Goal: Task Accomplishment & Management: Use online tool/utility

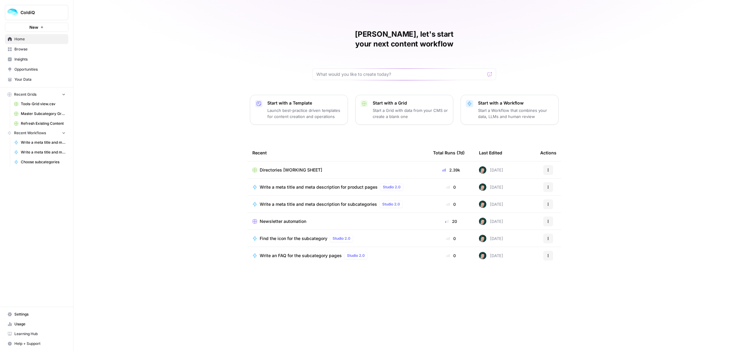
click at [278, 167] on span "Directories [WORKING SHEET]" at bounding box center [291, 170] width 62 height 6
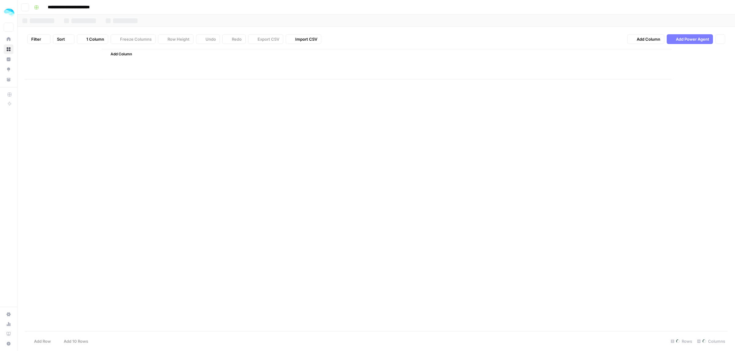
type input "**********"
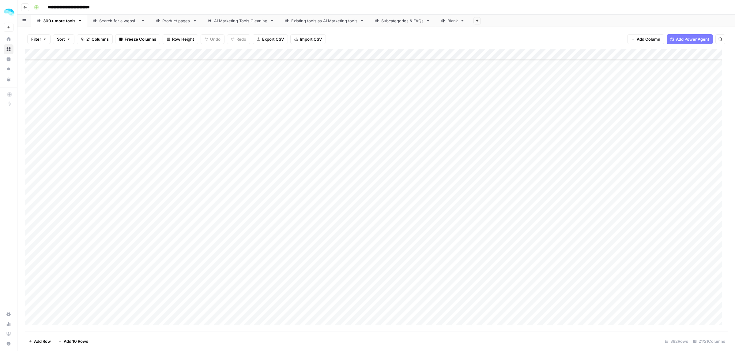
scroll to position [5824, 0]
click at [68, 345] on button "Add 10 Rows" at bounding box center [72, 342] width 37 height 10
click at [73, 159] on div "Add Column" at bounding box center [376, 190] width 703 height 283
click at [39, 161] on div "Add Column" at bounding box center [376, 190] width 703 height 283
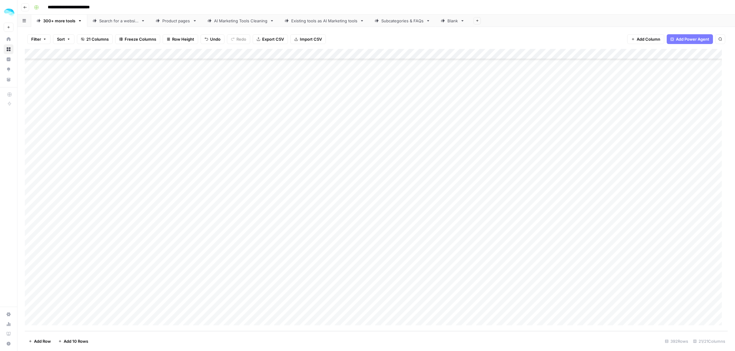
click at [40, 176] on div "Add Column" at bounding box center [376, 190] width 703 height 283
click at [40, 192] on div "Add Column" at bounding box center [376, 190] width 703 height 283
click at [40, 208] on div "Add Column" at bounding box center [376, 190] width 703 height 283
drag, startPoint x: 213, startPoint y: 164, endPoint x: 208, endPoint y: 210, distance: 46.6
click at [208, 210] on div "Add Column" at bounding box center [376, 190] width 703 height 283
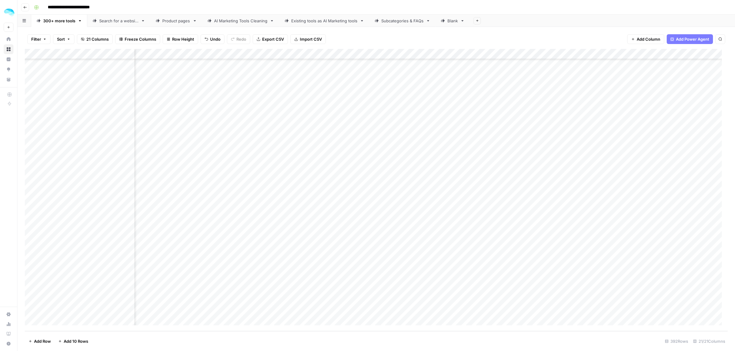
scroll to position [5983, 92]
drag, startPoint x: 401, startPoint y: 161, endPoint x: 395, endPoint y: 215, distance: 54.5
click at [395, 215] on div "Add Column" at bounding box center [376, 190] width 703 height 283
drag, startPoint x: 398, startPoint y: 197, endPoint x: 394, endPoint y: 161, distance: 36.0
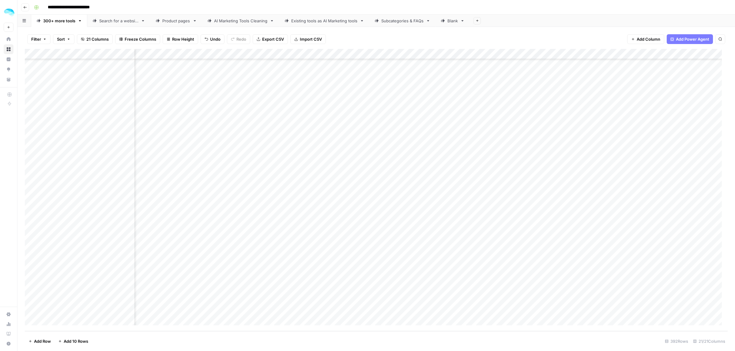
click at [394, 161] on div "Add Column" at bounding box center [376, 190] width 703 height 283
drag, startPoint x: 427, startPoint y: 163, endPoint x: 424, endPoint y: 209, distance: 46.0
click at [424, 209] on div "Add Column" at bounding box center [376, 190] width 703 height 283
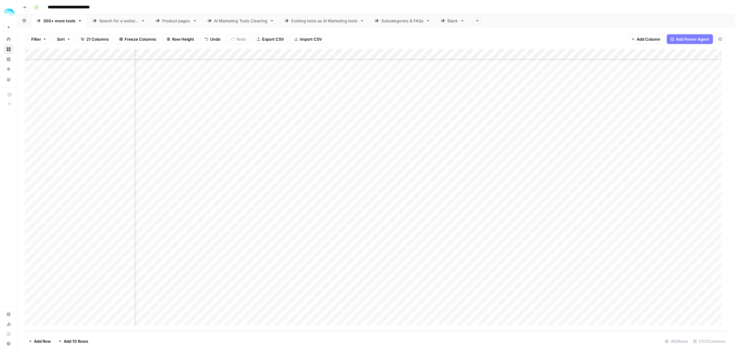
drag, startPoint x: 441, startPoint y: 168, endPoint x: 441, endPoint y: 211, distance: 43.5
click at [441, 211] on div "Add Column" at bounding box center [376, 190] width 703 height 283
drag, startPoint x: 354, startPoint y: 158, endPoint x: 365, endPoint y: 213, distance: 56.1
click at [365, 213] on div "Add Column" at bounding box center [376, 190] width 703 height 283
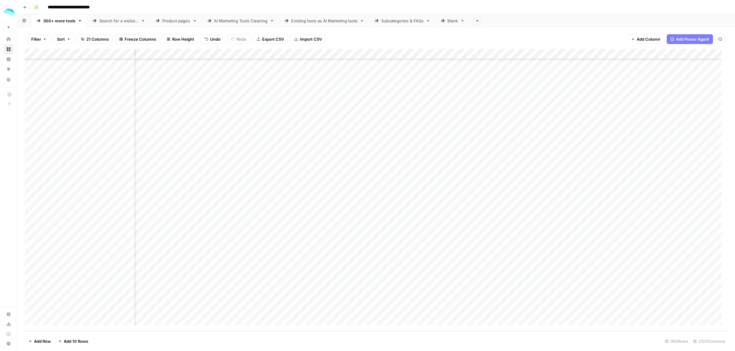
drag, startPoint x: 509, startPoint y: 162, endPoint x: 505, endPoint y: 218, distance: 55.5
click at [505, 218] on div "Add Column" at bounding box center [376, 190] width 703 height 283
click at [515, 163] on div "Add Column" at bounding box center [376, 190] width 703 height 283
click at [650, 166] on div "Add Column" at bounding box center [376, 190] width 703 height 283
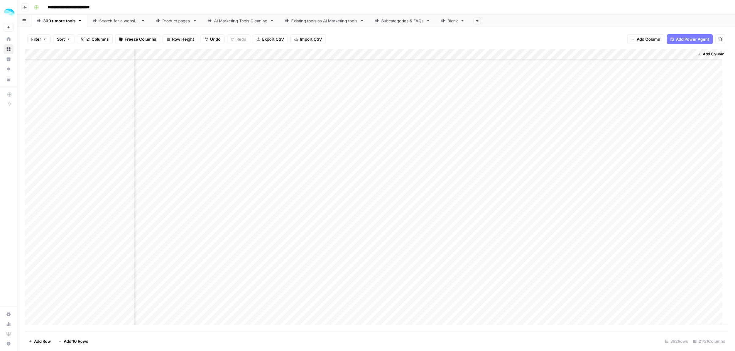
drag, startPoint x: 650, startPoint y: 166, endPoint x: 671, endPoint y: 166, distance: 21.1
click at [650, 166] on div "Add Column" at bounding box center [376, 190] width 703 height 283
drag, startPoint x: 669, startPoint y: 161, endPoint x: 650, endPoint y: 161, distance: 18.4
click at [650, 161] on input "**********" at bounding box center [658, 163] width 98 height 7
click at [519, 182] on div "Add Column" at bounding box center [376, 190] width 703 height 283
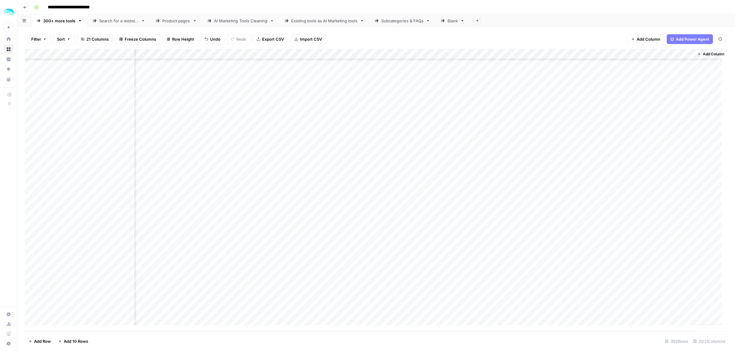
click at [647, 178] on div "Add Column" at bounding box center [376, 190] width 703 height 283
drag, startPoint x: 671, startPoint y: 178, endPoint x: 650, endPoint y: 177, distance: 21.1
click at [650, 177] on input "**********" at bounding box center [658, 179] width 98 height 7
click at [510, 197] on div "Add Column" at bounding box center [376, 190] width 703 height 283
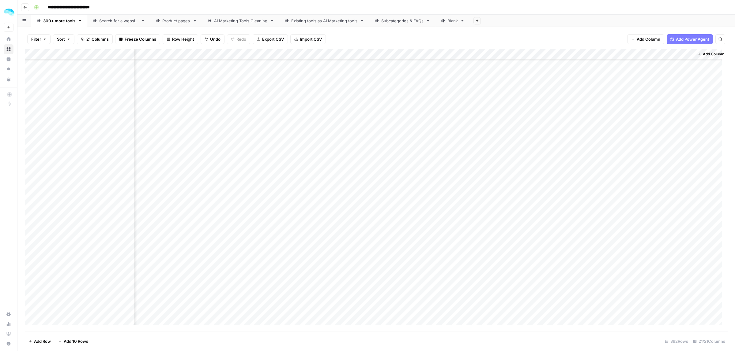
click at [654, 195] on div "Add Column" at bounding box center [376, 190] width 703 height 283
drag, startPoint x: 671, startPoint y: 195, endPoint x: 651, endPoint y: 195, distance: 20.5
click at [651, 195] on input "**********" at bounding box center [658, 195] width 98 height 7
click at [489, 212] on div "Add Column" at bounding box center [376, 190] width 703 height 283
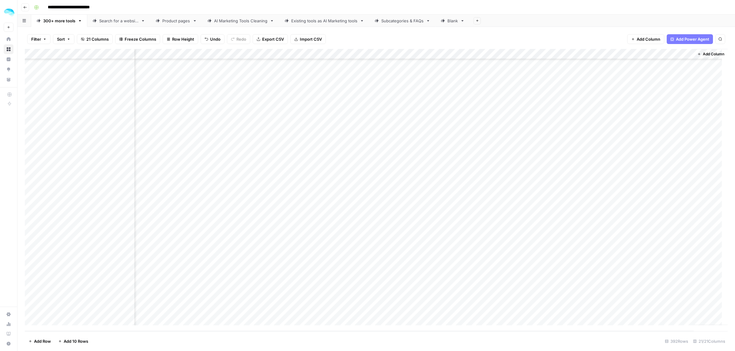
click at [647, 213] on div "Add Column" at bounding box center [376, 190] width 703 height 283
drag, startPoint x: 662, startPoint y: 212, endPoint x: 650, endPoint y: 213, distance: 12.6
click at [650, 213] on input "**********" at bounding box center [658, 211] width 98 height 7
drag, startPoint x: 648, startPoint y: 161, endPoint x: 646, endPoint y: 209, distance: 48.1
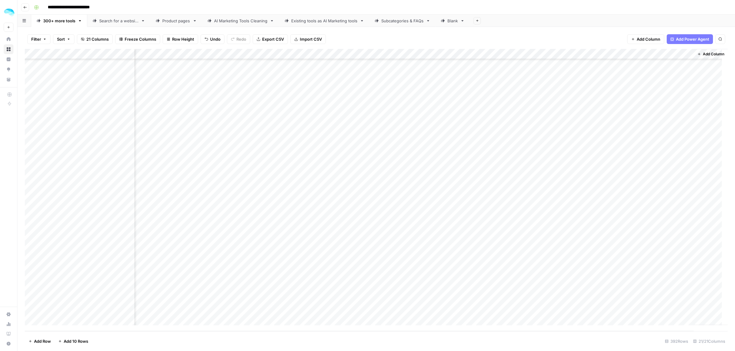
click at [646, 209] on div "Add Column" at bounding box center [376, 190] width 703 height 283
click at [663, 166] on div "Add Column" at bounding box center [376, 190] width 703 height 283
click at [707, 183] on div "Add Column" at bounding box center [711, 187] width 34 height 276
click at [671, 165] on div "Add Column" at bounding box center [376, 190] width 703 height 283
click at [527, 162] on div "Add Column" at bounding box center [376, 190] width 703 height 283
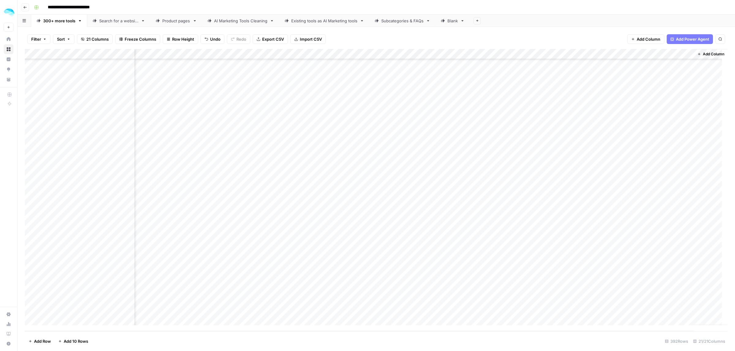
click at [634, 165] on div "Add Column" at bounding box center [376, 190] width 703 height 283
drag, startPoint x: 637, startPoint y: 198, endPoint x: 639, endPoint y: 212, distance: 13.6
click at [639, 212] on div "Add Column" at bounding box center [376, 190] width 703 height 283
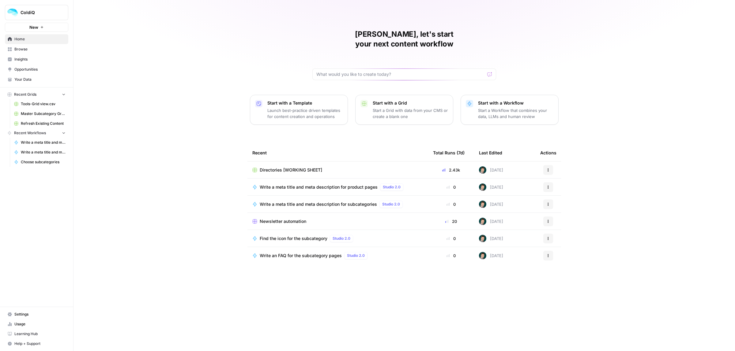
click at [281, 167] on span "Directories [WORKING SHEET]" at bounding box center [291, 170] width 62 height 6
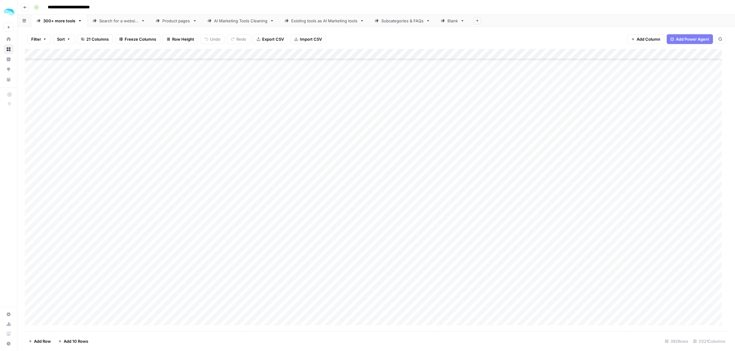
scroll to position [880, 0]
click at [171, 20] on div "Product pages" at bounding box center [176, 21] width 28 height 6
click at [66, 175] on div "Add Column" at bounding box center [376, 190] width 703 height 283
click at [305, 176] on div "Add Column" at bounding box center [376, 190] width 703 height 283
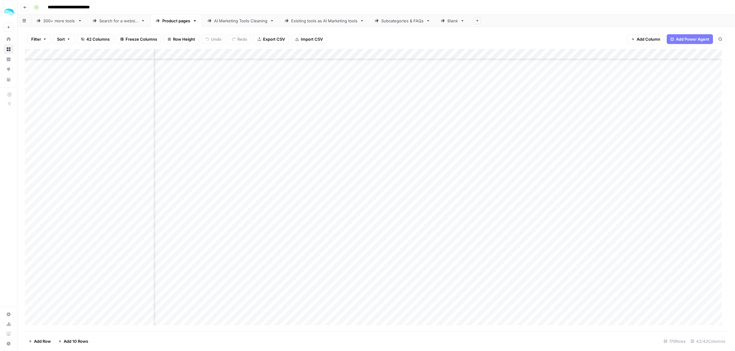
scroll to position [918, 2823]
drag, startPoint x: 431, startPoint y: 53, endPoint x: 392, endPoint y: 53, distance: 38.9
click at [392, 53] on div "Add Column" at bounding box center [376, 190] width 703 height 283
drag, startPoint x: 370, startPoint y: 54, endPoint x: 280, endPoint y: 63, distance: 90.7
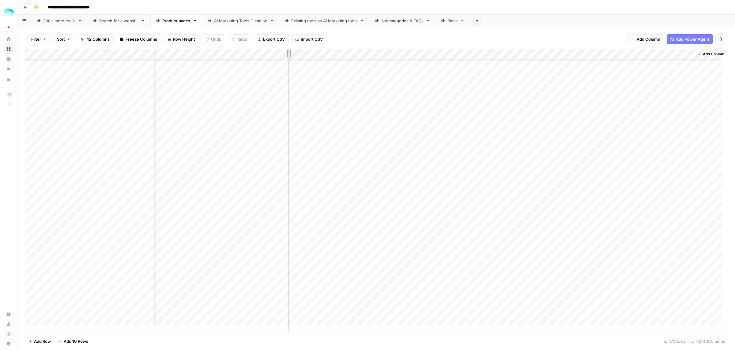
click at [280, 62] on div "Add Column" at bounding box center [376, 190] width 703 height 283
drag, startPoint x: 577, startPoint y: 54, endPoint x: 538, endPoint y: 60, distance: 40.3
click at [539, 55] on div "Add Column" at bounding box center [376, 190] width 703 height 283
